Goal: Task Accomplishment & Management: Use online tool/utility

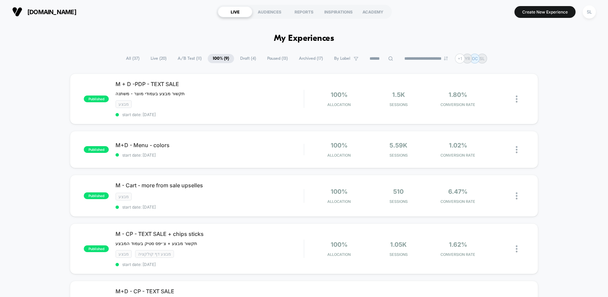
click at [177, 57] on span "A/B Test ( 11 )" at bounding box center [190, 58] width 34 height 9
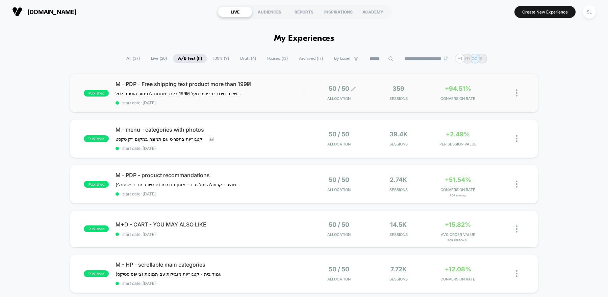
click at [332, 99] on span "Allocation" at bounding box center [338, 98] width 23 height 5
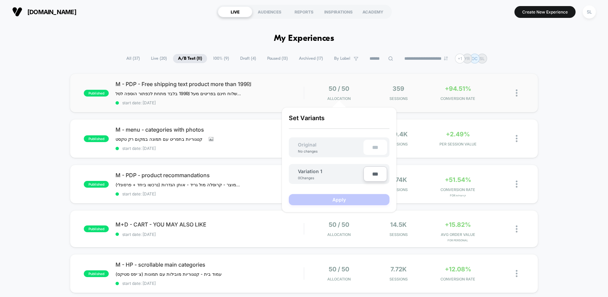
click at [366, 90] on div "50 / 50 Allocation" at bounding box center [339, 93] width 56 height 16
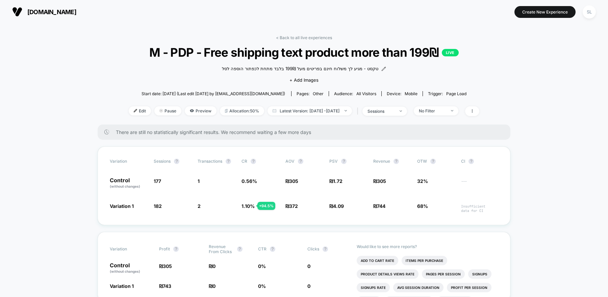
click at [23, 15] on button "[DOMAIN_NAME]" at bounding box center [44, 11] width 68 height 11
